Goal: Information Seeking & Learning: Understand process/instructions

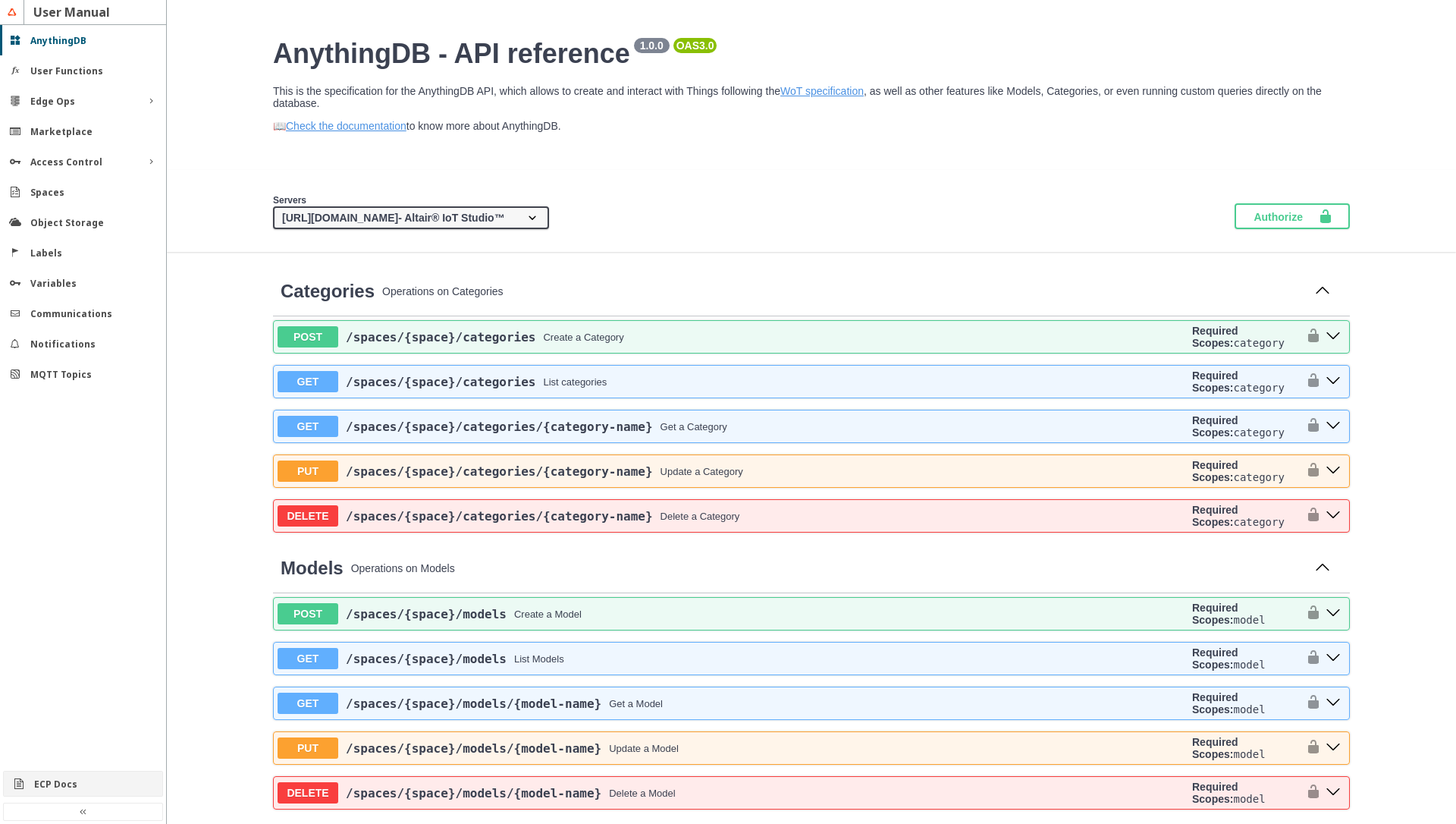
click at [0, 0] on slot "ECP Docs" at bounding box center [0, 0] width 0 height 0
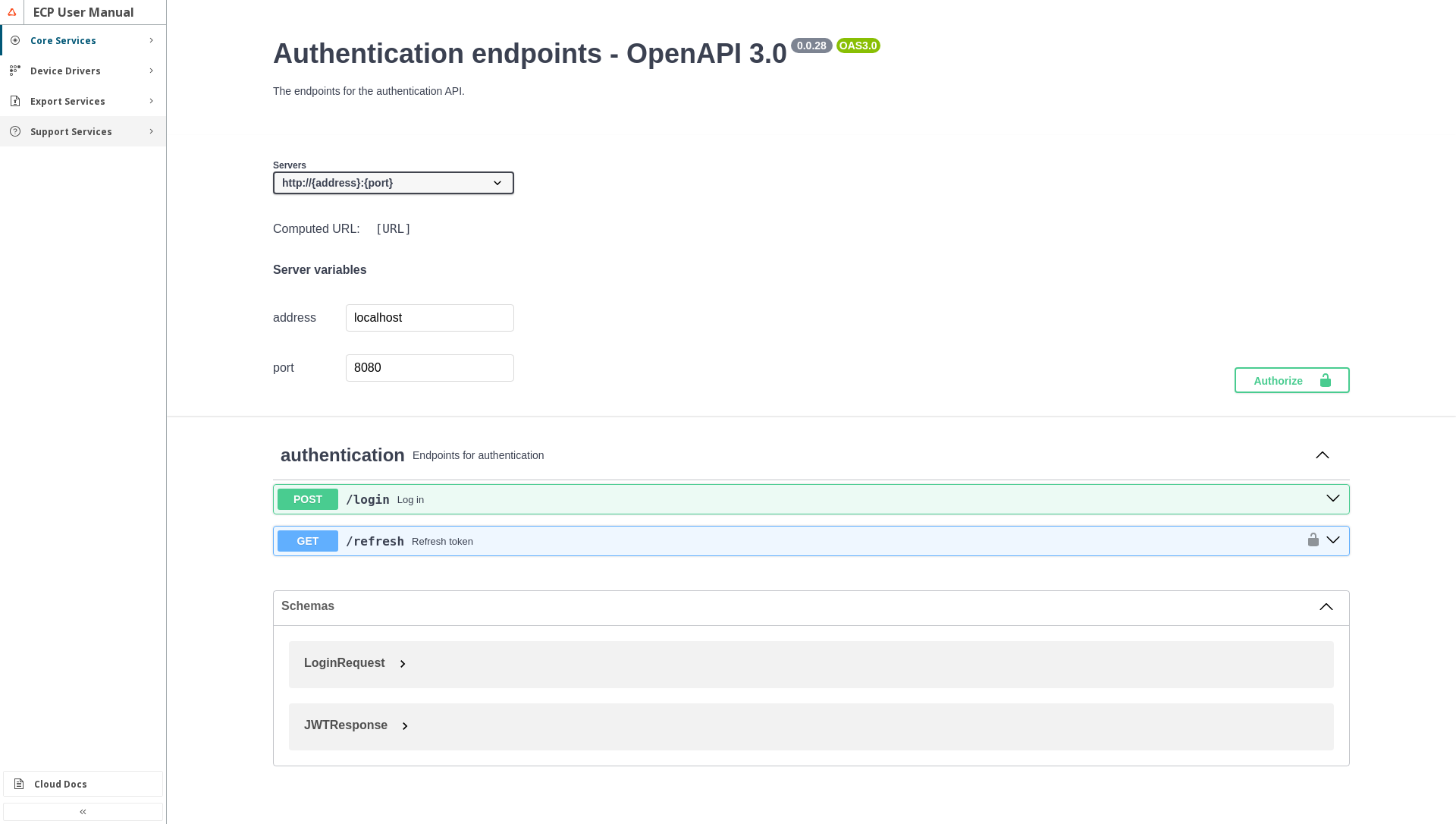
click at [0, 0] on slot "Support Services" at bounding box center [0, 0] width 0 height 0
click at [0, 0] on slot "Rules" at bounding box center [0, 0] width 0 height 0
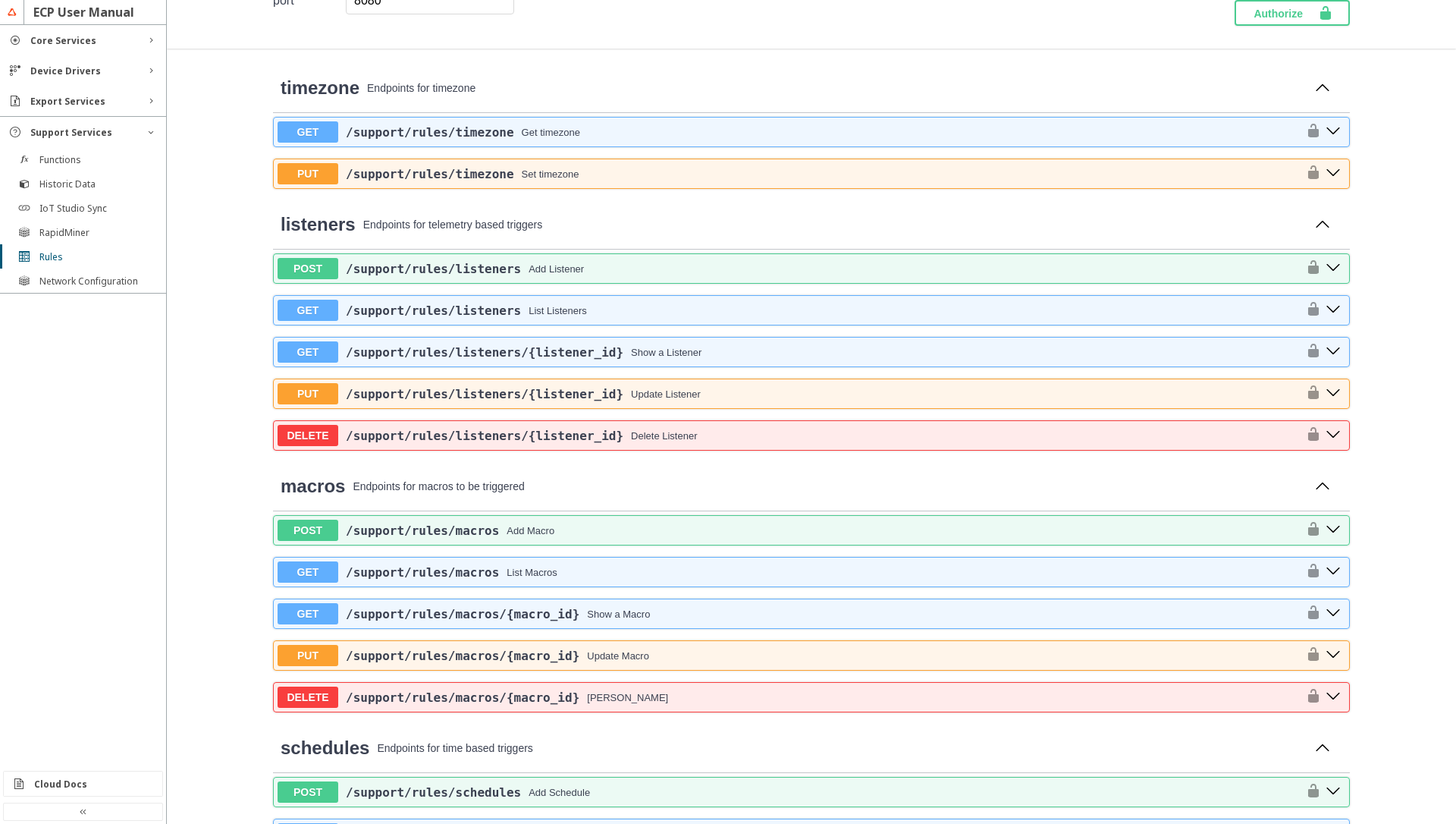
scroll to position [364, 0]
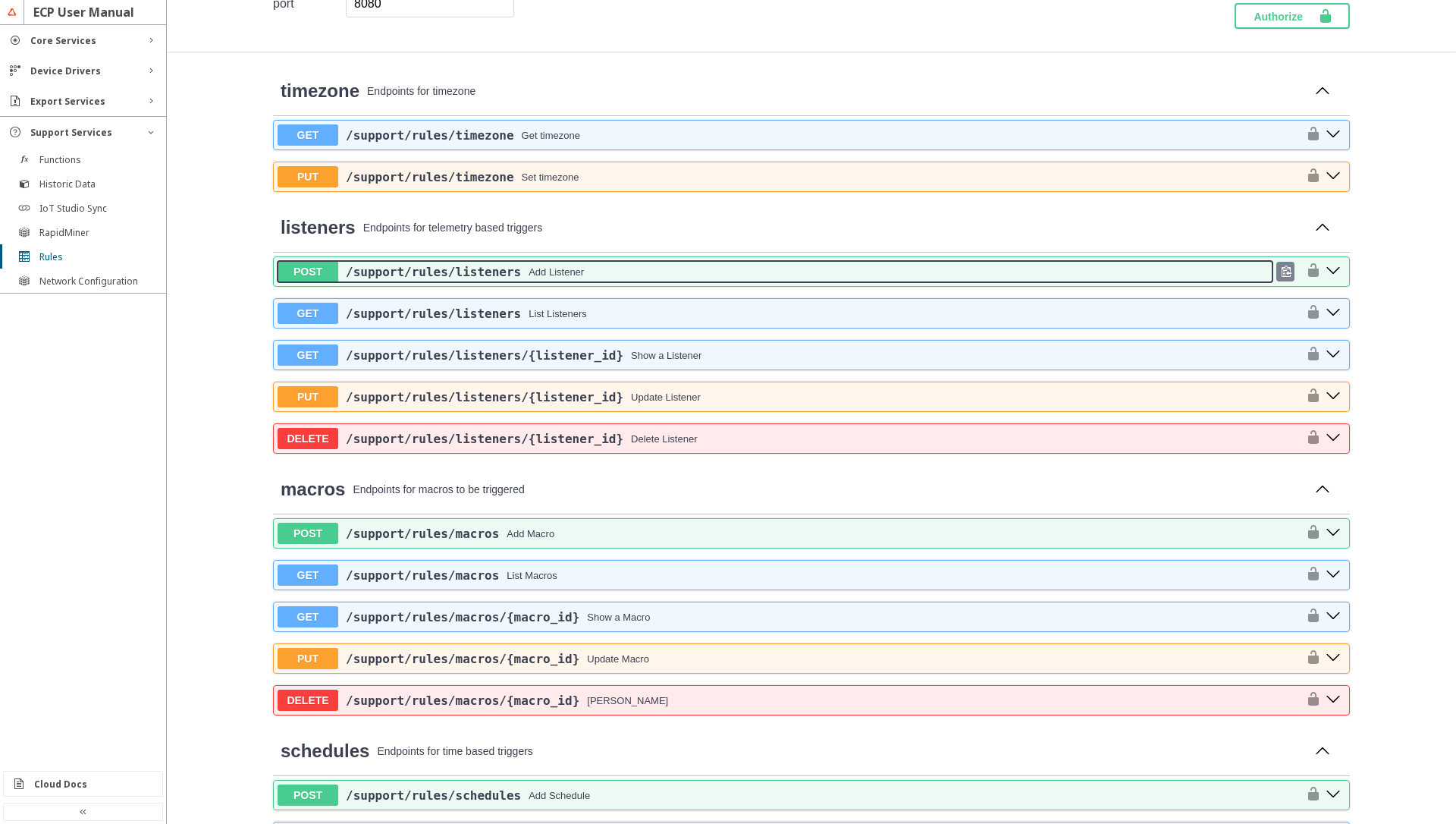
click at [567, 275] on div "Add Listener" at bounding box center [556, 271] width 55 height 11
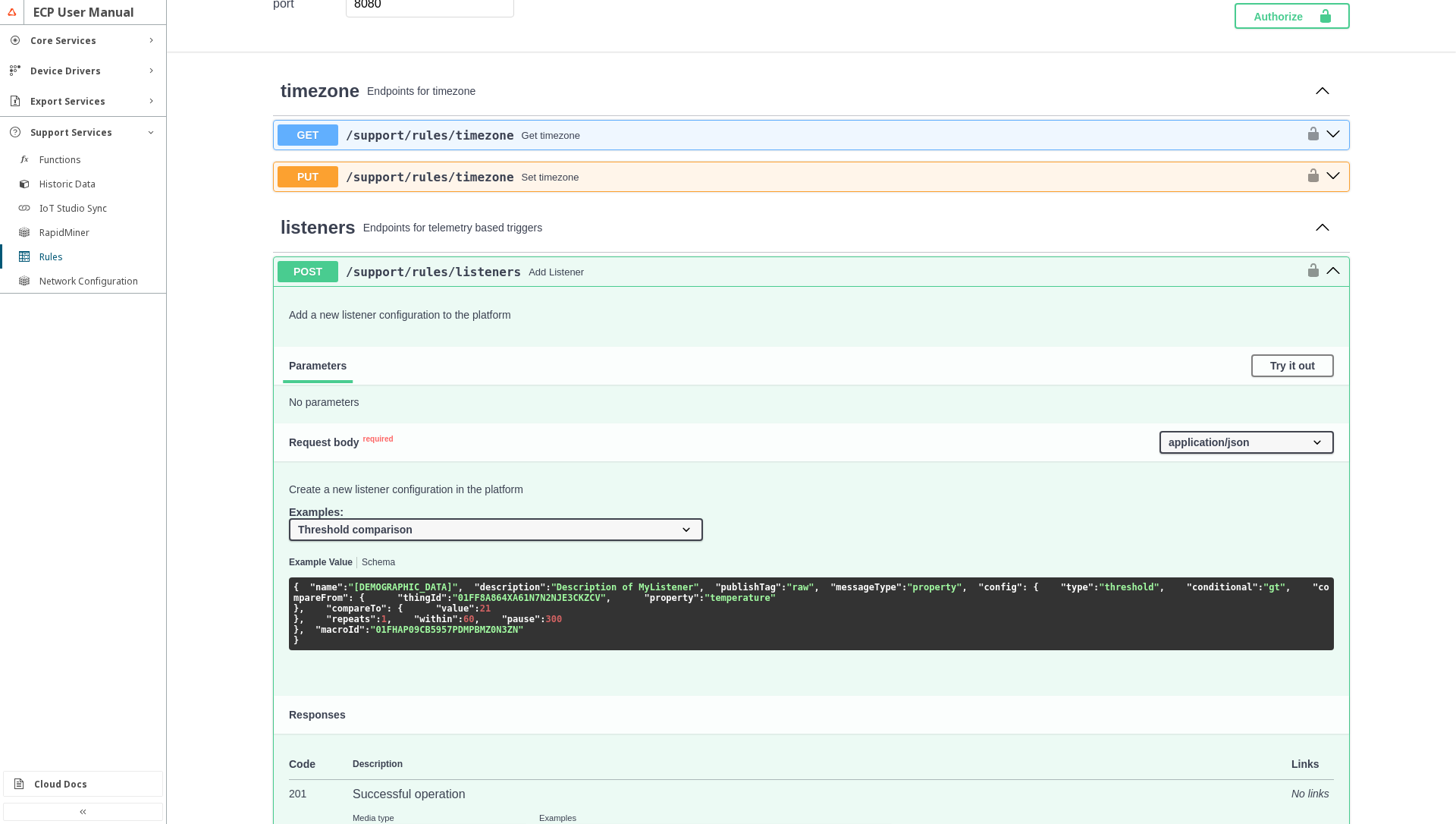
click at [370, 567] on button "Schema" at bounding box center [378, 563] width 33 height 11
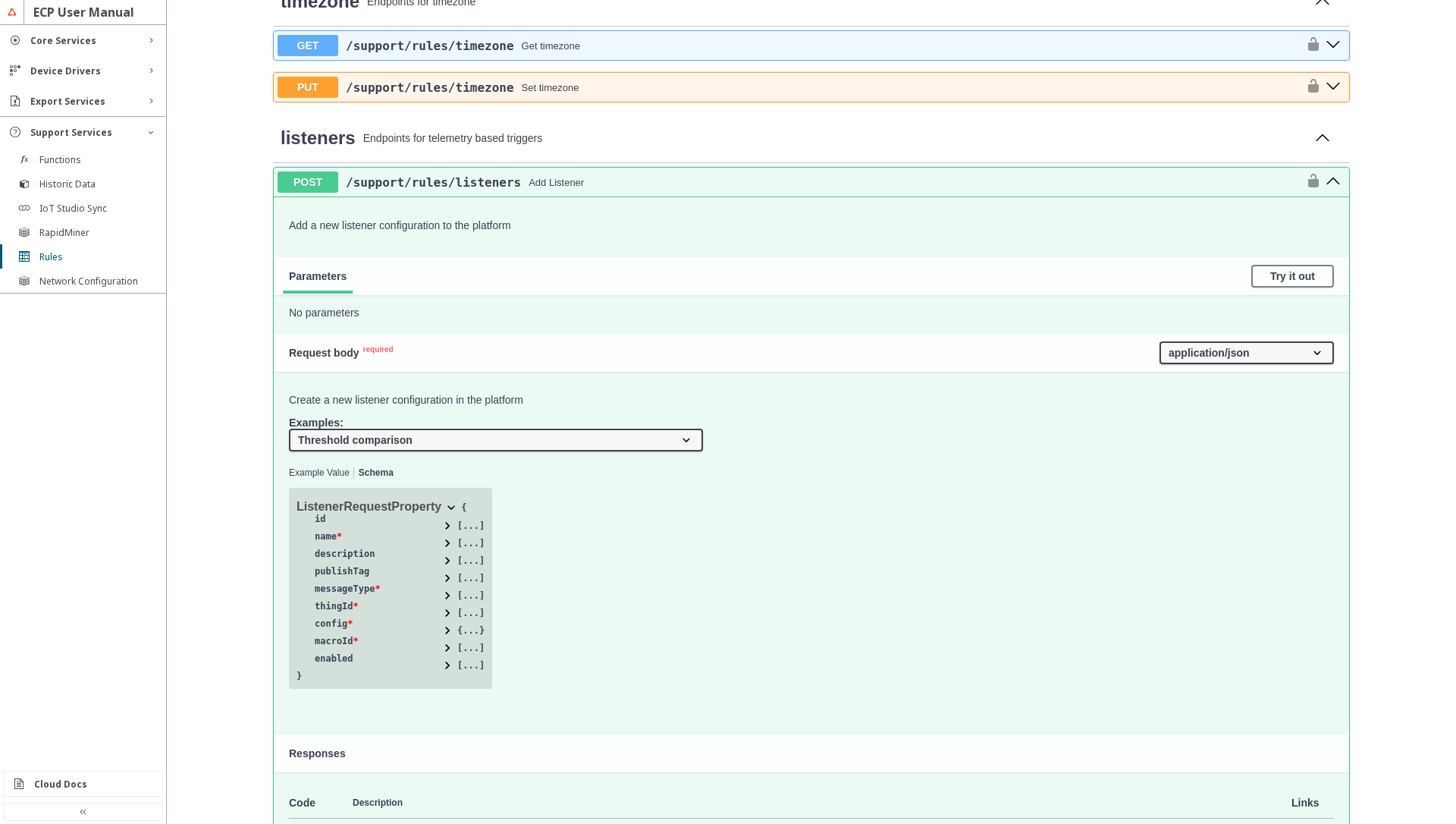
scroll to position [455, 0]
click at [441, 629] on span at bounding box center [447, 628] width 15 height 15
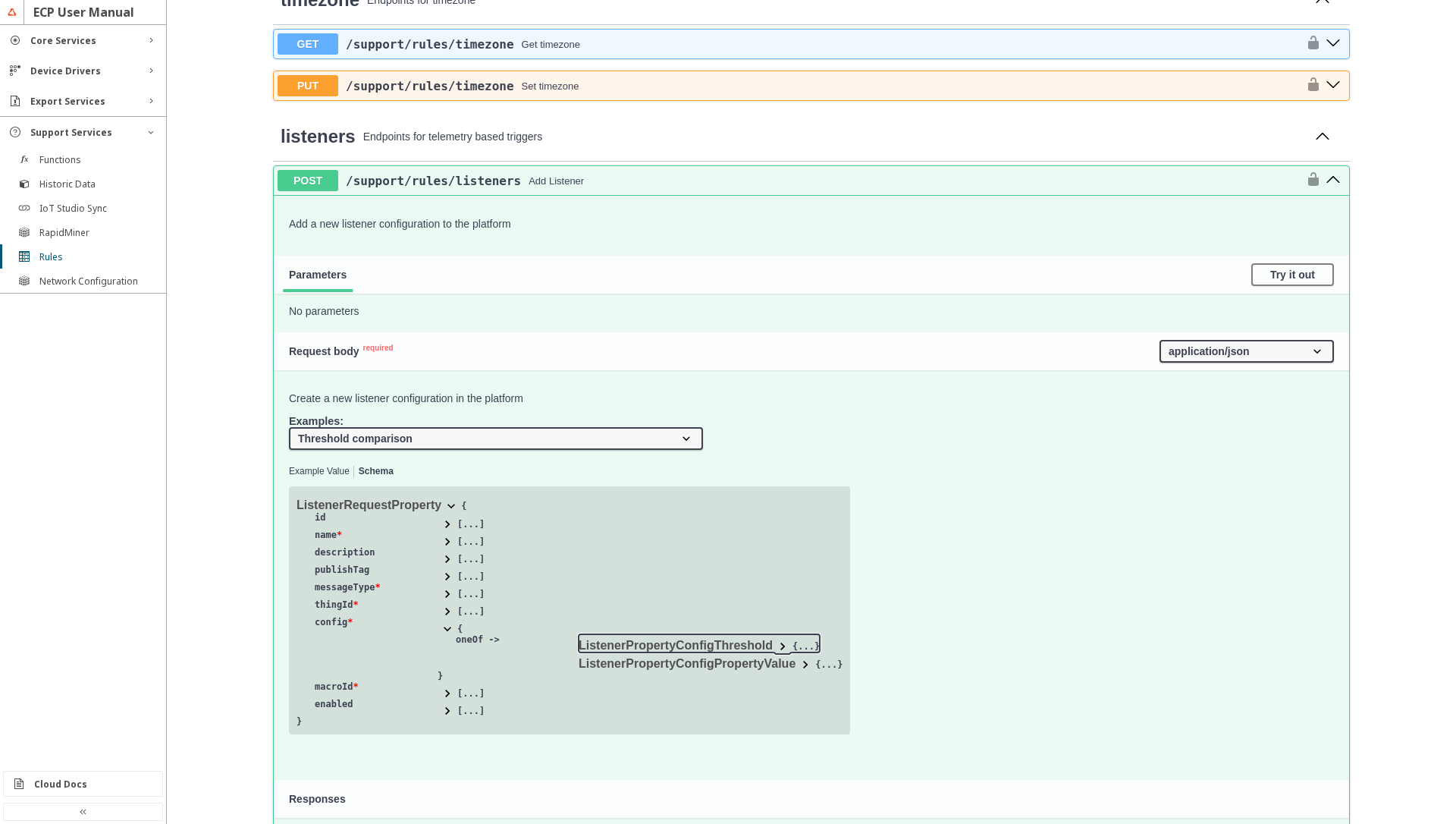
click at [780, 649] on span at bounding box center [782, 646] width 15 height 15
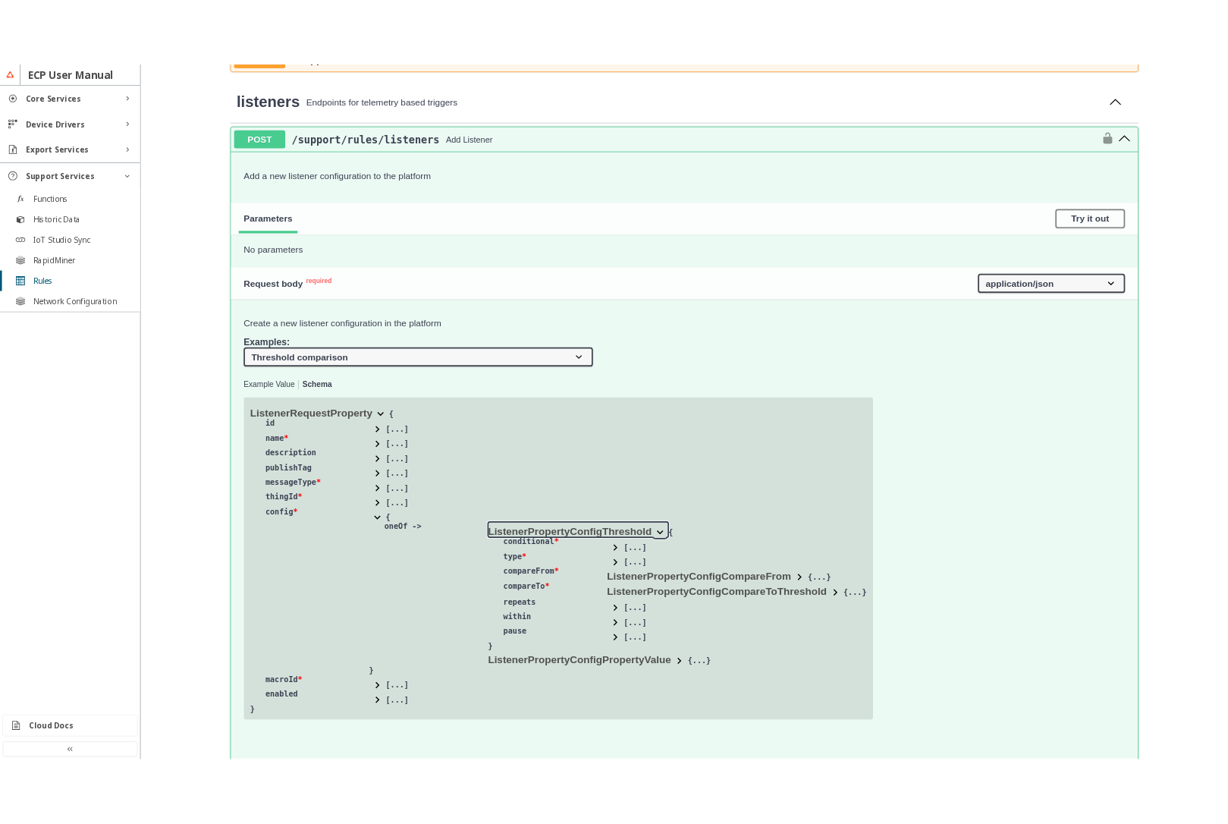
scroll to position [728, 0]
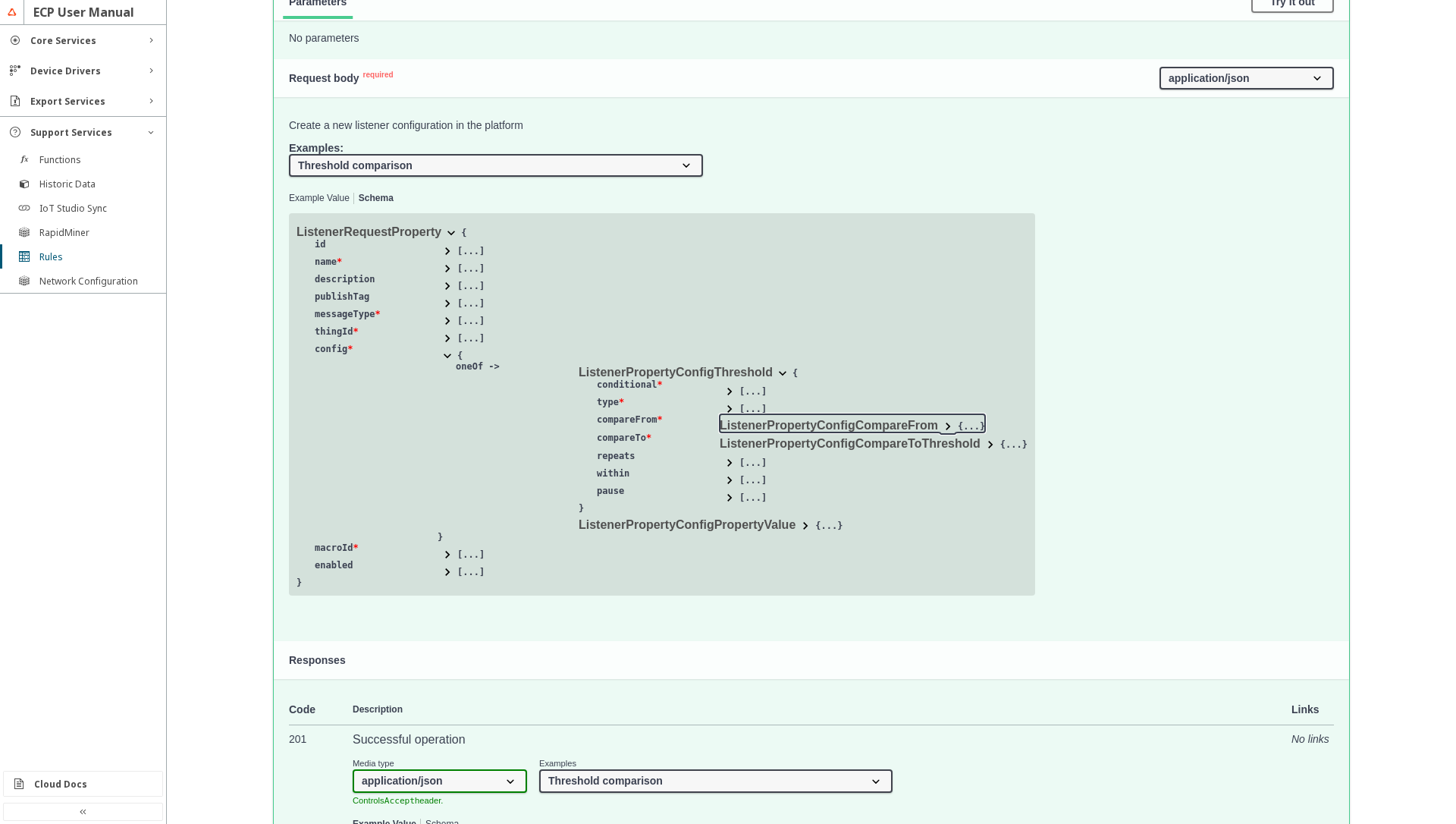
click at [942, 421] on span at bounding box center [948, 426] width 15 height 15
